Goal: Ask a question

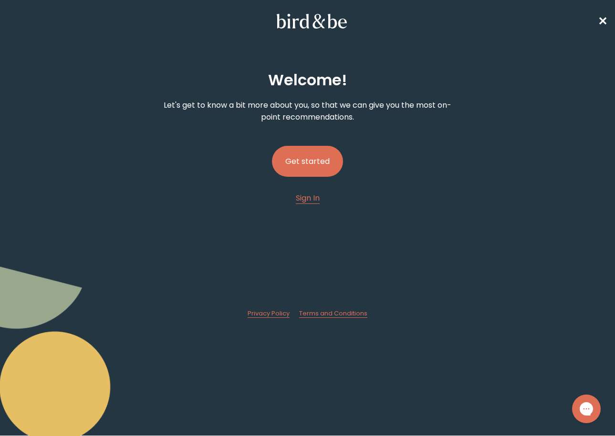
click at [310, 155] on button "Get started" at bounding box center [307, 161] width 71 height 31
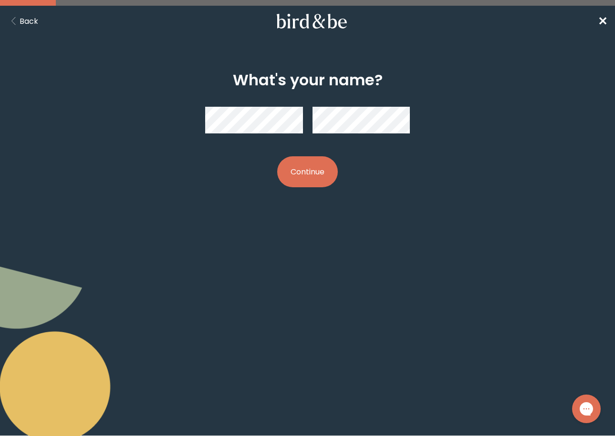
click at [304, 168] on button "Continue" at bounding box center [307, 171] width 61 height 31
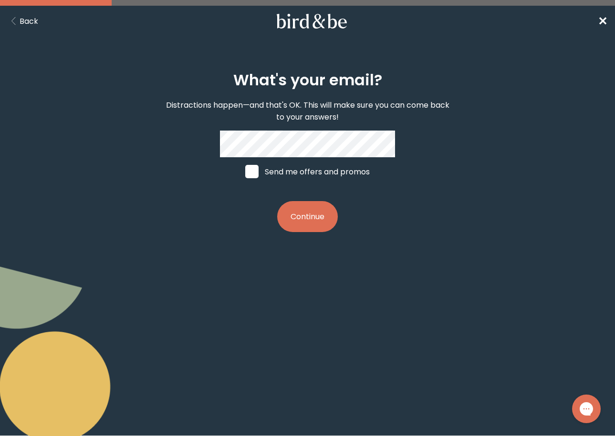
click at [277, 201] on button "Continue" at bounding box center [307, 216] width 61 height 31
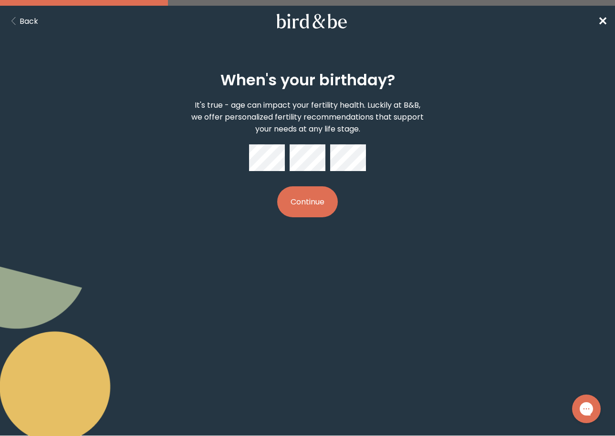
click at [290, 187] on button "Continue" at bounding box center [307, 202] width 61 height 31
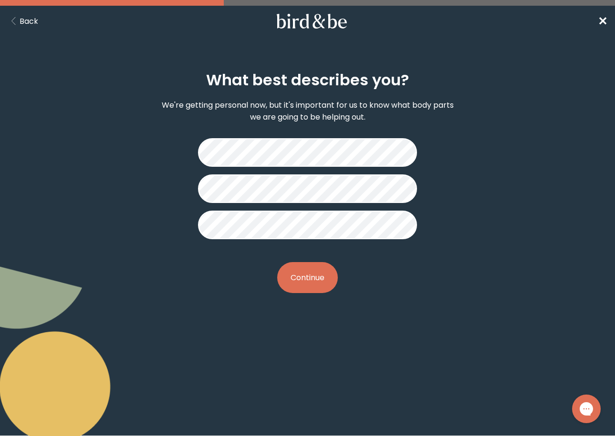
click at [313, 284] on button "Continue" at bounding box center [307, 277] width 61 height 31
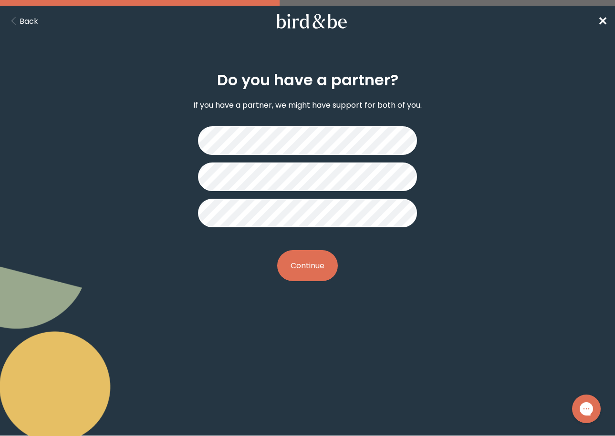
click at [312, 258] on button "Continue" at bounding box center [307, 265] width 61 height 31
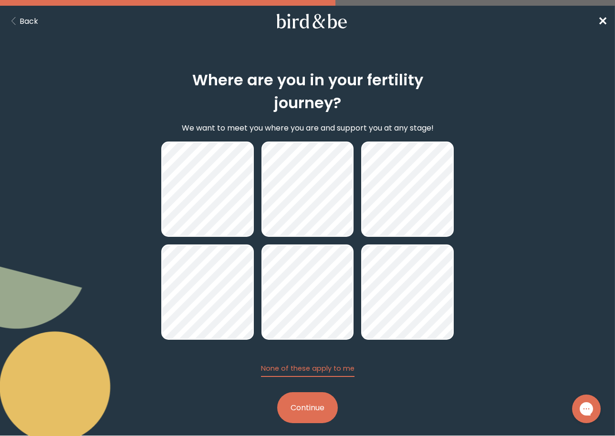
click at [315, 403] on button "Continue" at bounding box center [307, 408] width 61 height 31
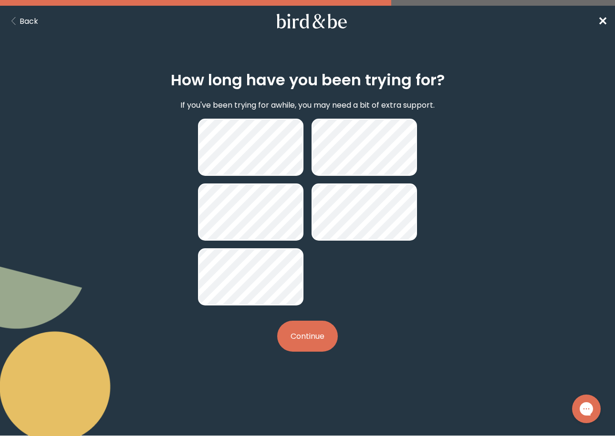
click at [319, 331] on button "Continue" at bounding box center [307, 336] width 61 height 31
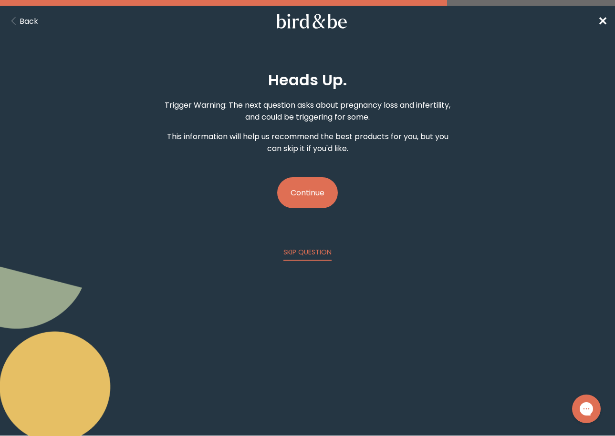
click at [316, 193] on button "Continue" at bounding box center [307, 192] width 61 height 31
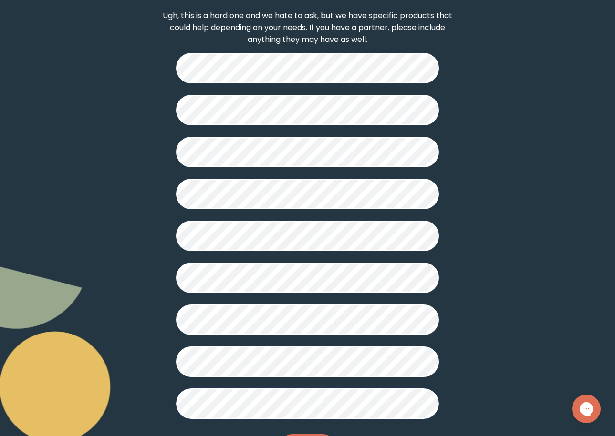
scroll to position [162, 0]
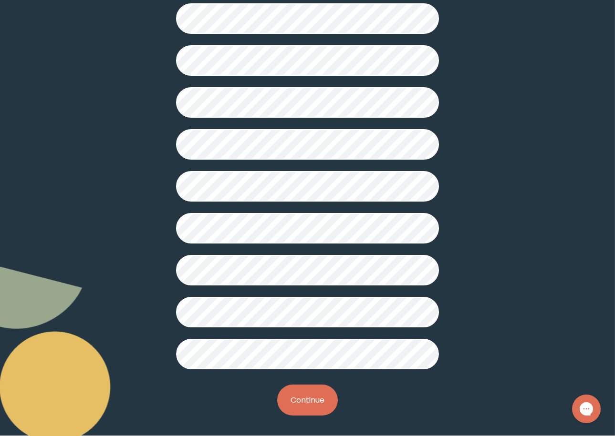
click at [308, 399] on button "Continue" at bounding box center [307, 400] width 61 height 31
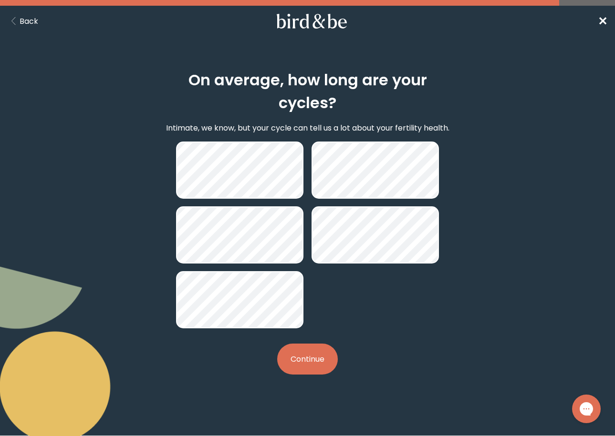
click at [318, 353] on button "Continue" at bounding box center [307, 359] width 61 height 31
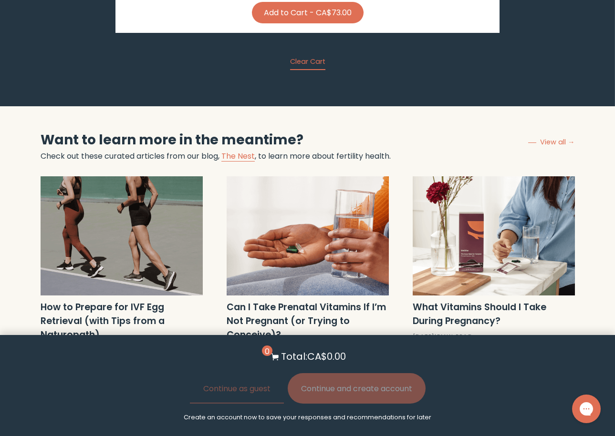
scroll to position [3172, 0]
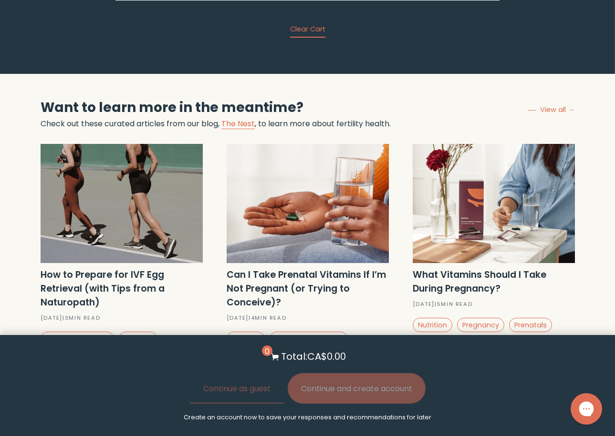
click at [584, 409] on icon "Gorgias live chat" at bounding box center [586, 409] width 10 height 10
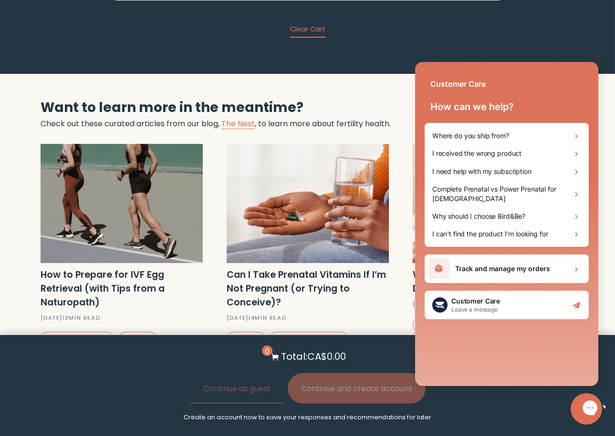
scroll to position [0, 0]
click at [514, 305] on div "Customer Care Leave a message" at bounding box center [507, 305] width 164 height 29
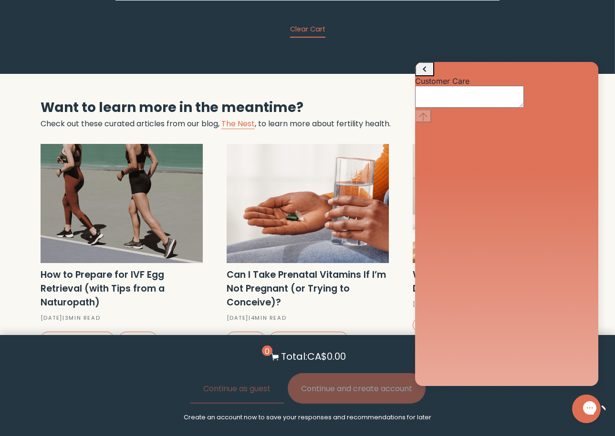
click at [500, 108] on textarea "live chat message input" at bounding box center [469, 97] width 109 height 22
type textarea "I"
type textarea "Is there any option that doesn't include iron pills?"
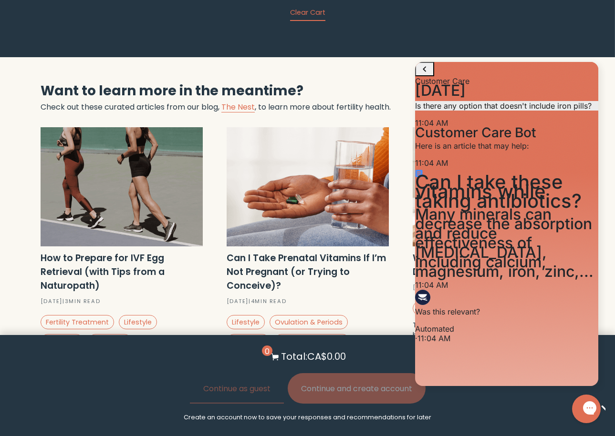
scroll to position [3182, 0]
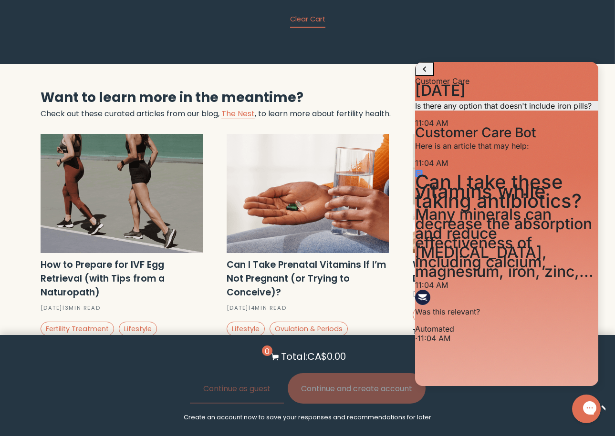
click at [497, 343] on div "[DATE] 11:04 AM. You said: Is there any option that doesn't include iron pills?…" at bounding box center [506, 215] width 183 height 258
click at [497, 343] on div ", Automated · 11:04 AM" at bounding box center [506, 333] width 183 height 19
click at [535, 356] on button "No, I need more help" at bounding box center [517, 349] width 83 height 12
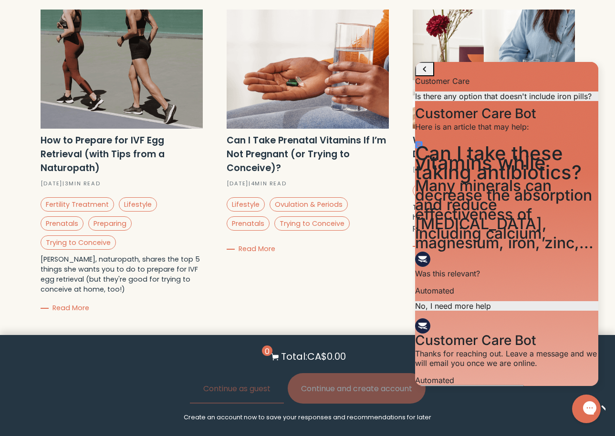
scroll to position [15, 0]
click at [524, 385] on textarea "live chat message input" at bounding box center [469, 396] width 109 height 22
click at [416, 77] on div "Customer Care" at bounding box center [506, 74] width 183 height 24
click at [419, 76] on button "go to home page" at bounding box center [424, 69] width 19 height 14
